Goal: Information Seeking & Learning: Learn about a topic

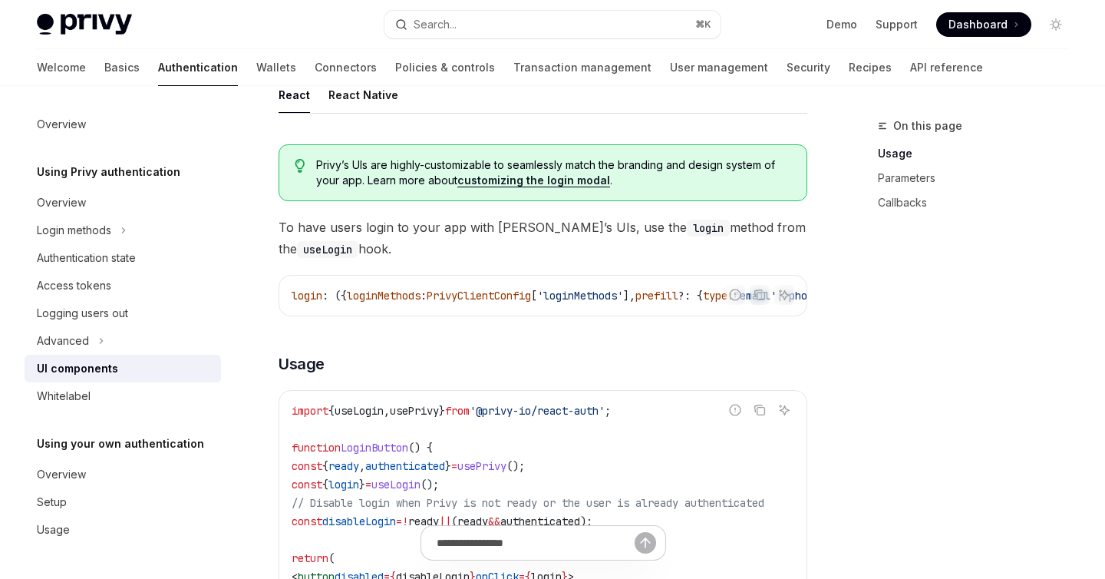
scroll to position [860, 0]
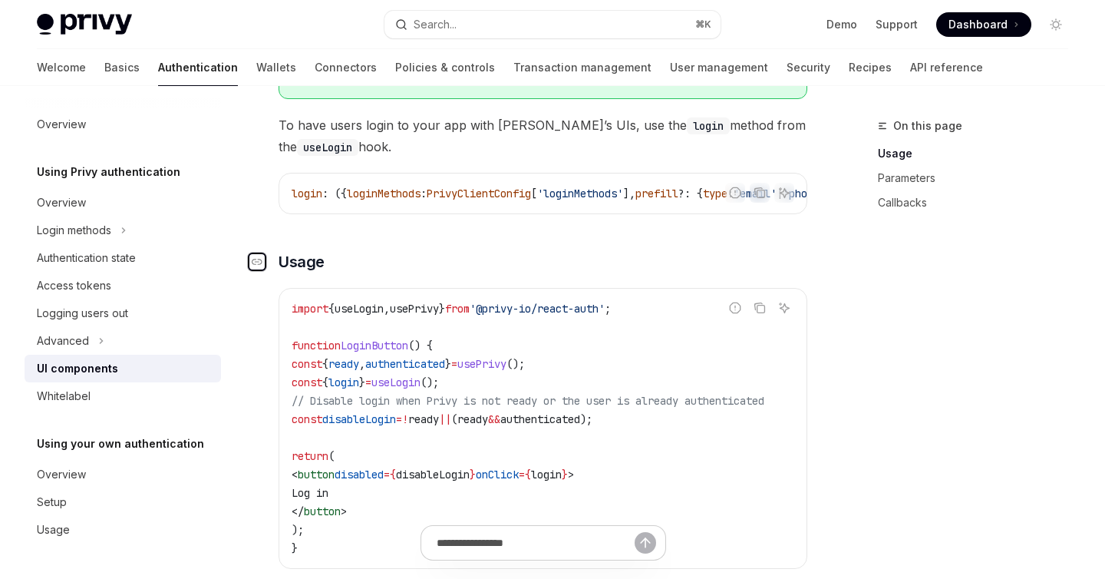
click at [259, 266] on icon "Navigate to header" at bounding box center [257, 261] width 11 height 9
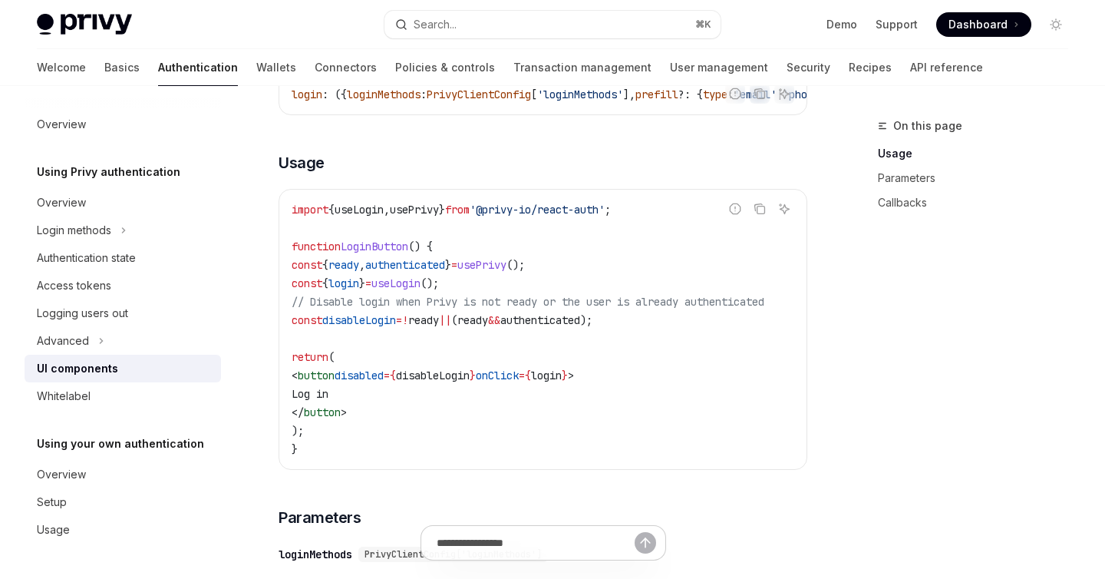
scroll to position [952, 0]
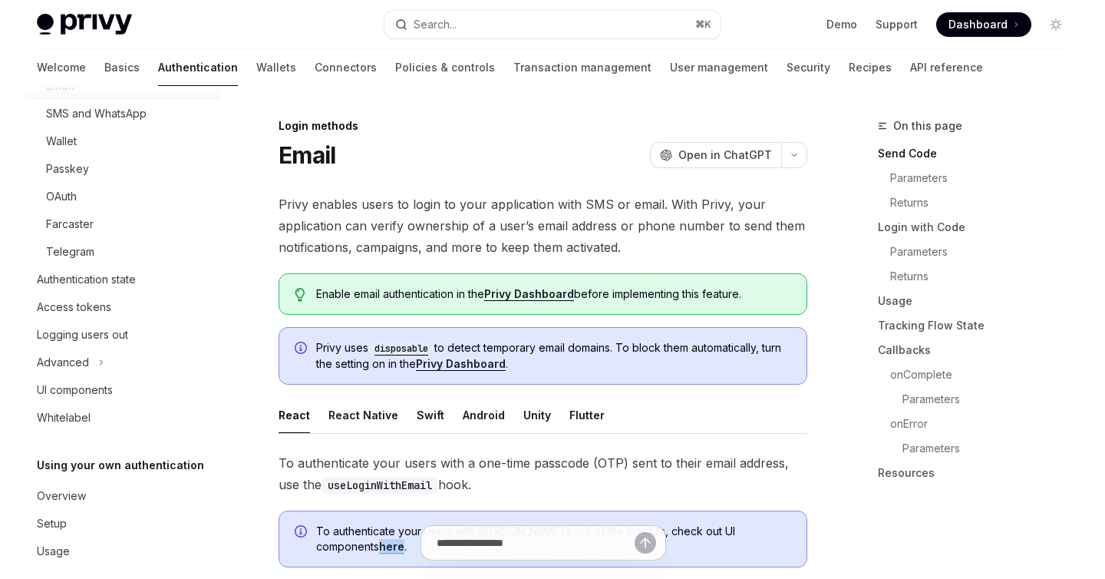
scroll to position [188, 0]
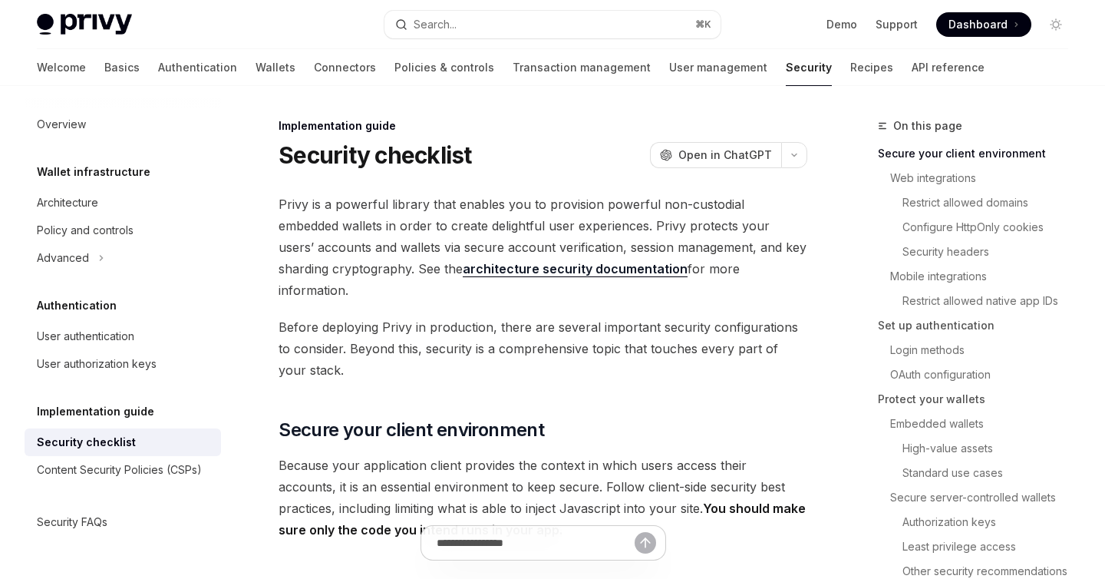
type textarea "*"
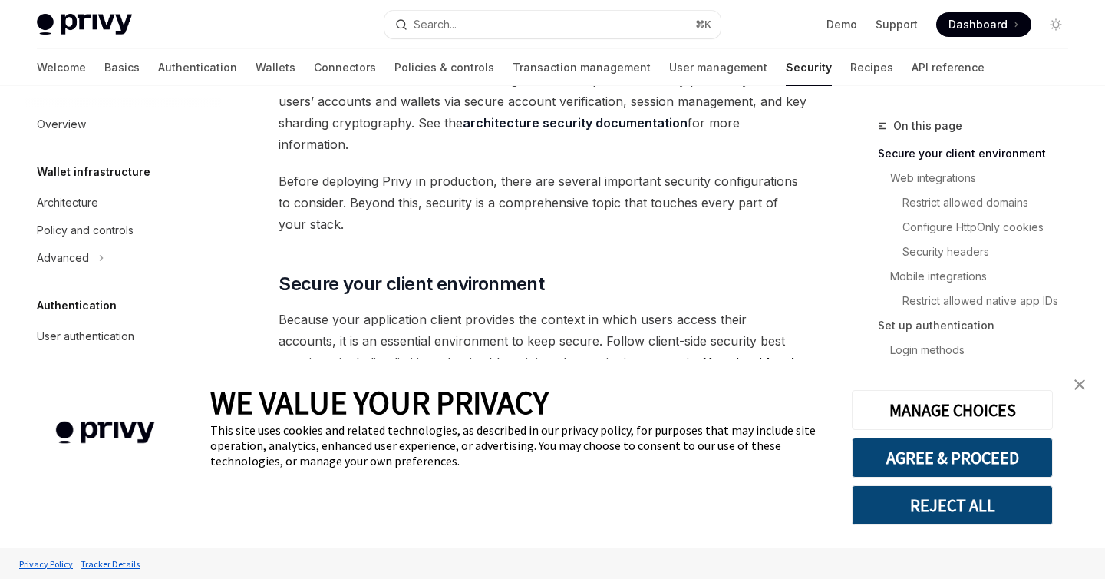
scroll to position [180, 0]
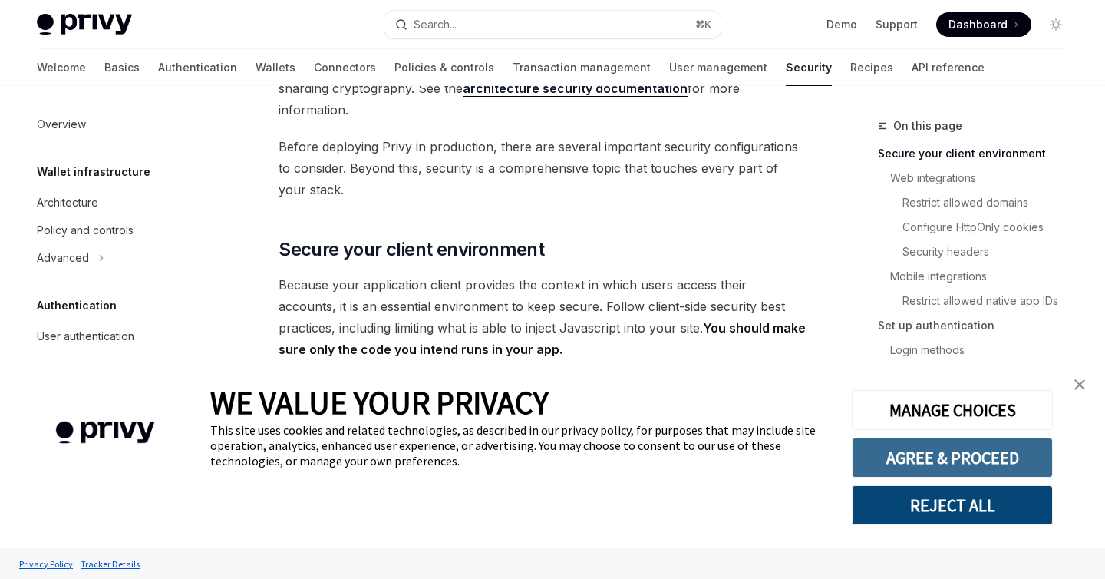
click at [978, 465] on button "AGREE & PROCEED" at bounding box center [952, 457] width 201 height 40
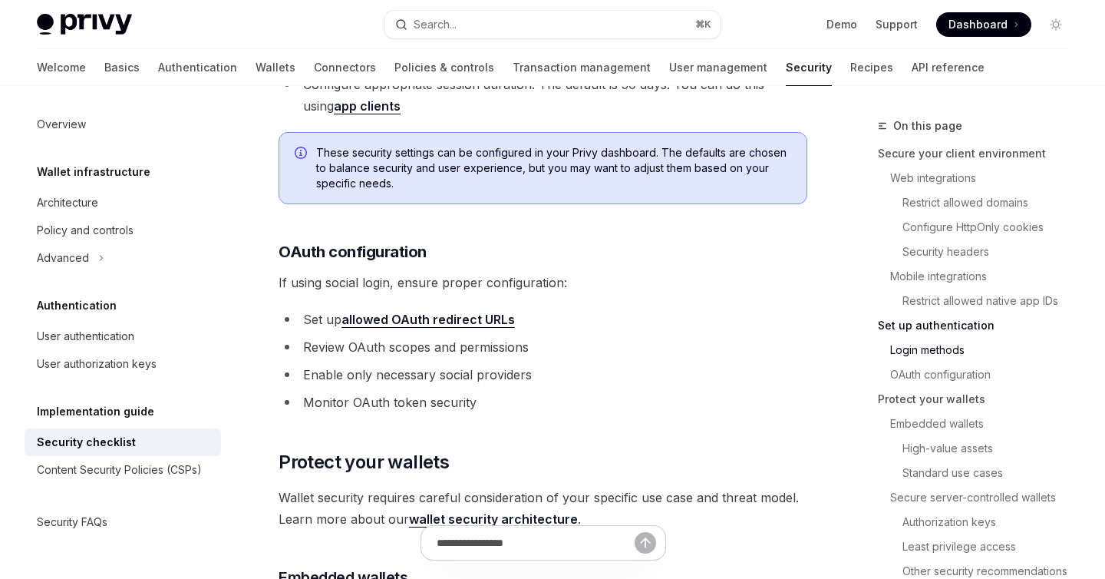
scroll to position [1616, 0]
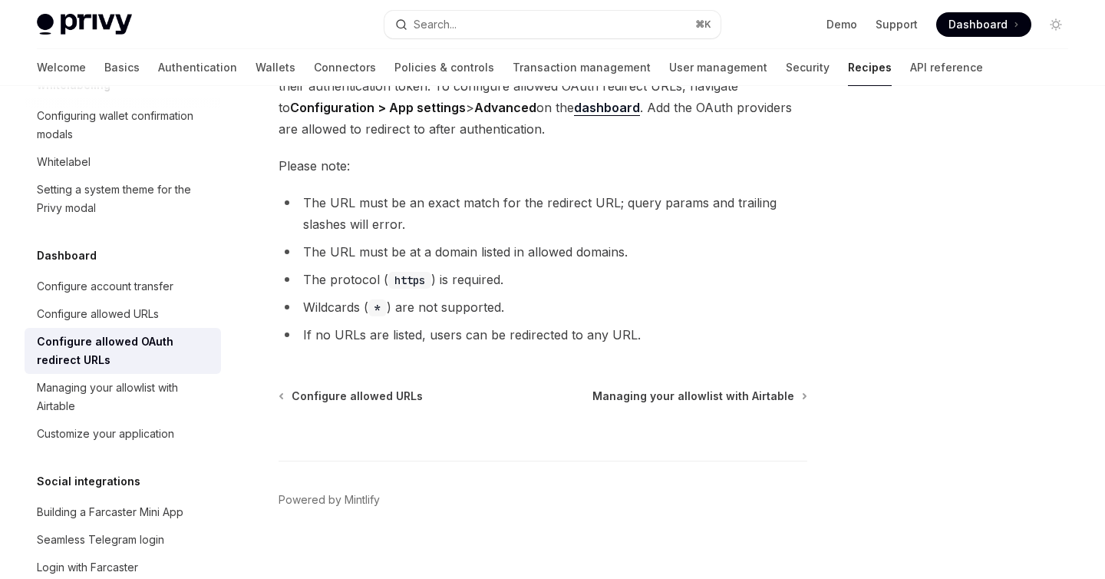
scroll to position [225, 0]
